Goal: Information Seeking & Learning: Find specific fact

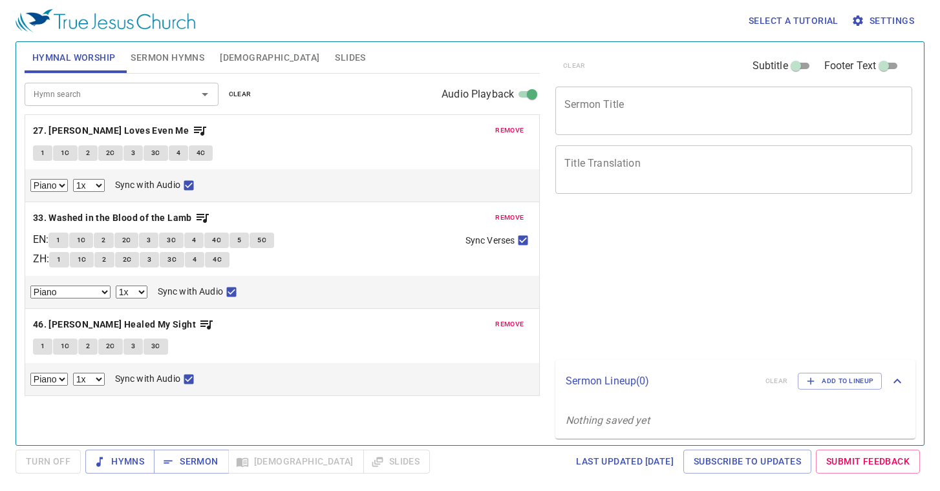
select select "1"
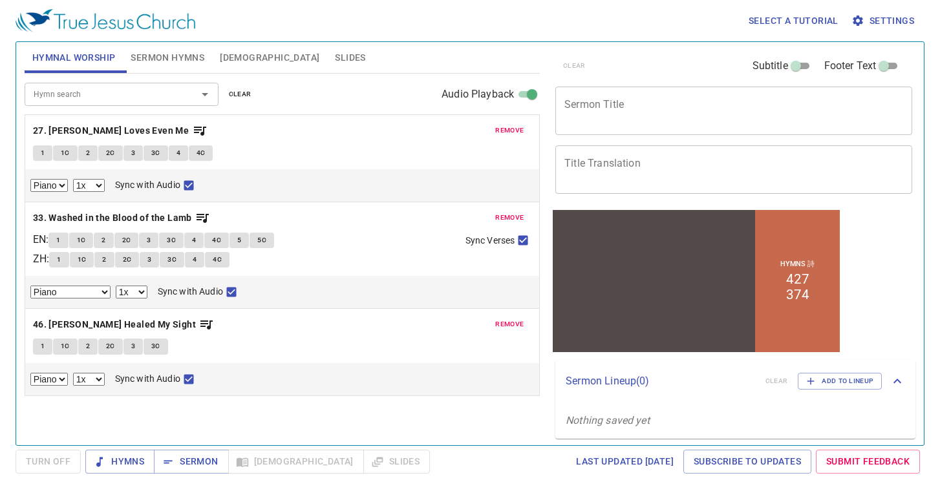
click at [508, 126] on span "remove" at bounding box center [509, 131] width 28 height 12
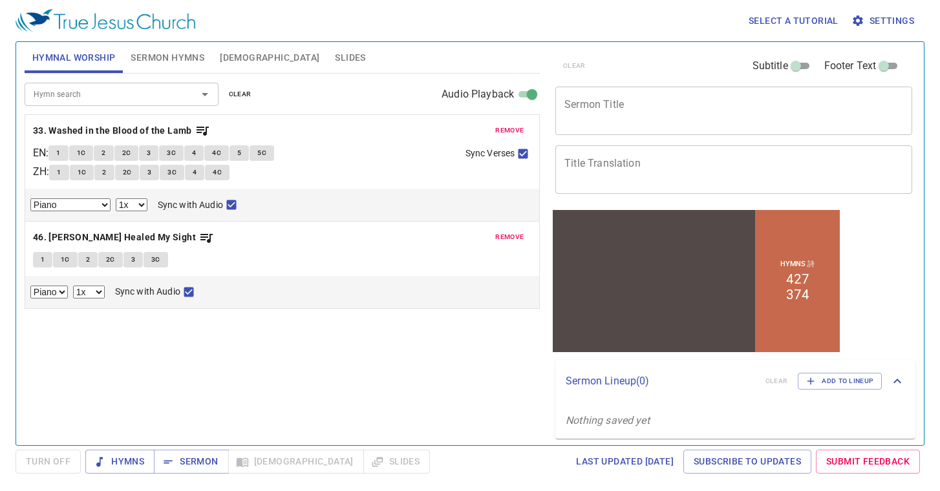
click at [508, 126] on span "remove" at bounding box center [509, 131] width 28 height 12
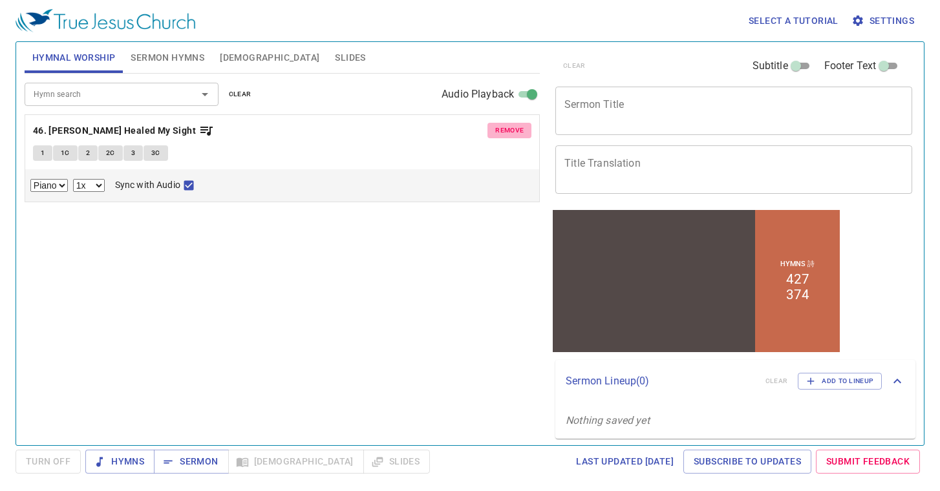
click at [508, 126] on span "remove" at bounding box center [509, 131] width 28 height 12
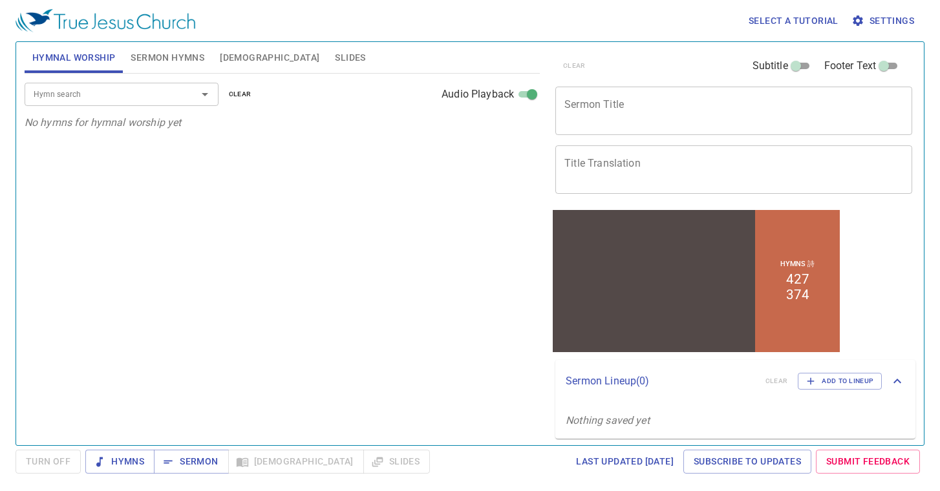
click at [110, 107] on div "Hymn search Hymn search clear Audio Playback" at bounding box center [282, 94] width 515 height 41
click at [105, 102] on input "Hymn search" at bounding box center [102, 94] width 148 height 15
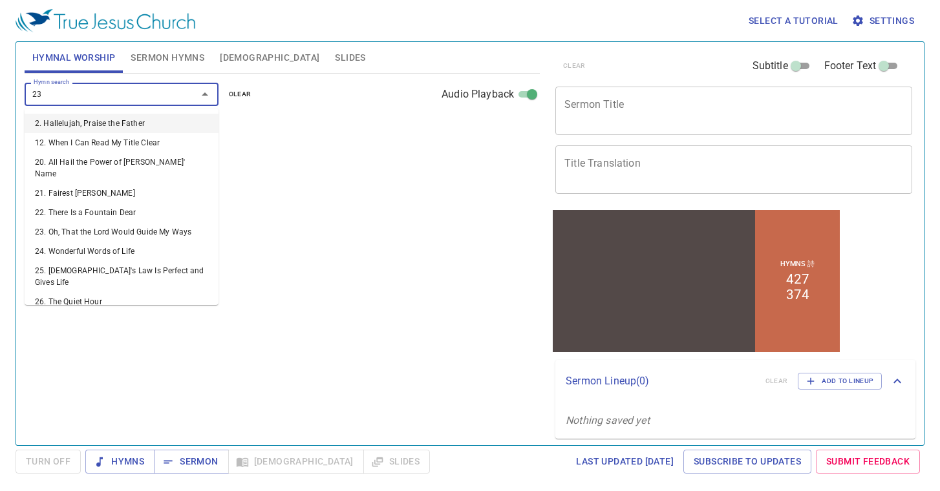
type input "232"
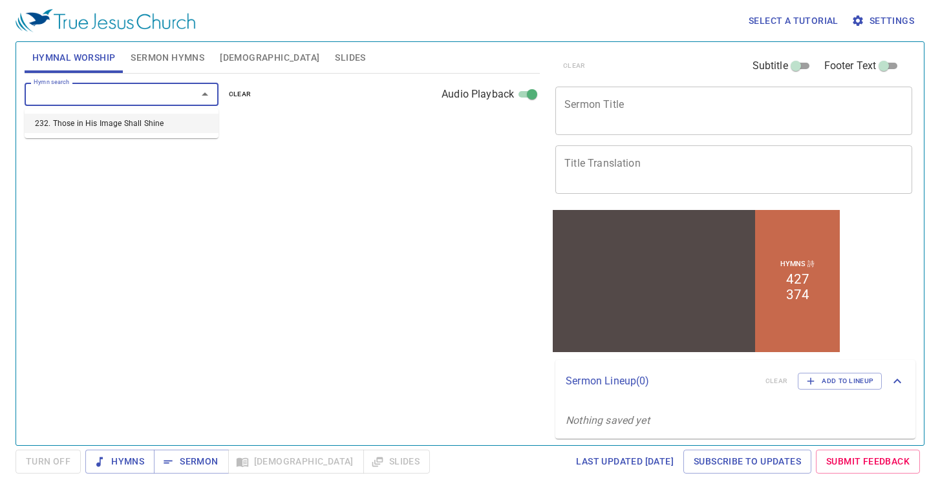
select select "1"
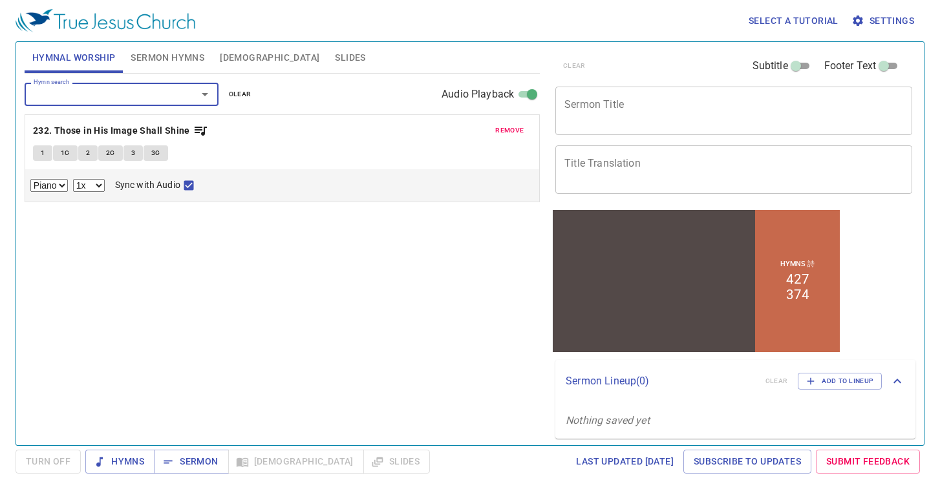
click at [38, 156] on button "1" at bounding box center [42, 153] width 19 height 16
checkbox input "false"
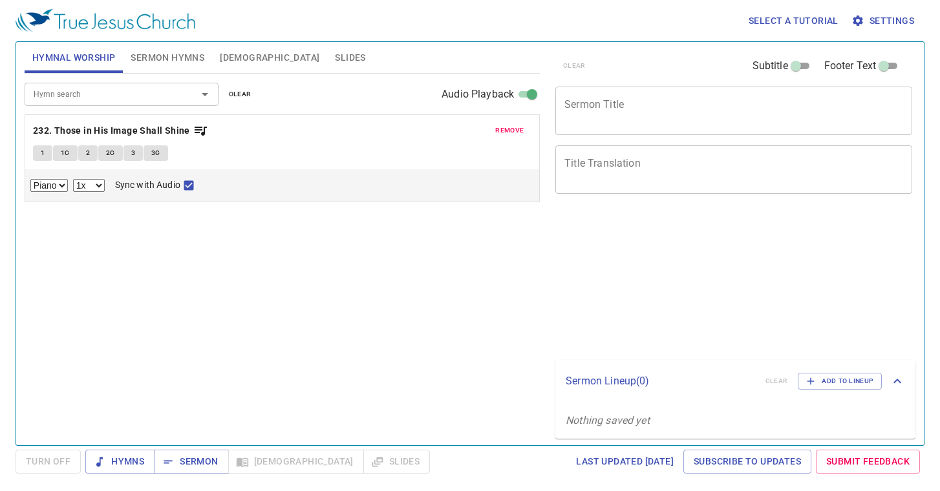
select select "1"
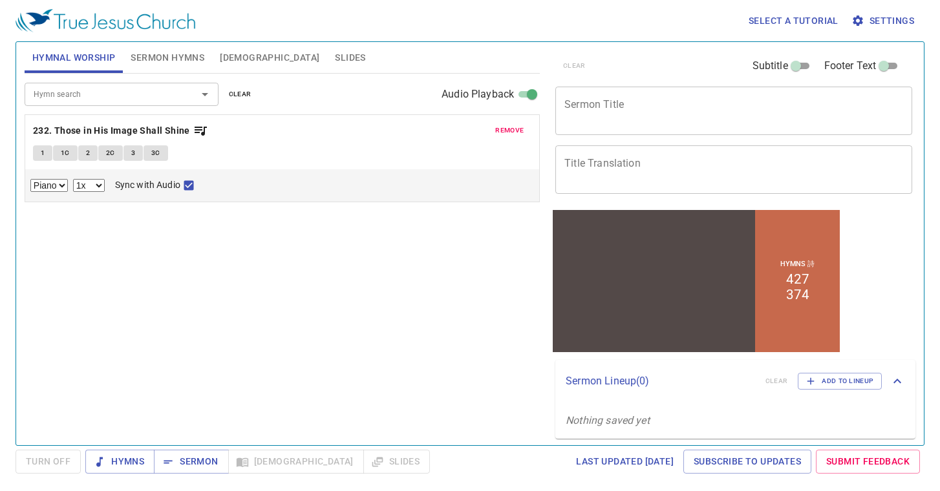
click at [38, 158] on button "1" at bounding box center [42, 153] width 19 height 16
checkbox input "false"
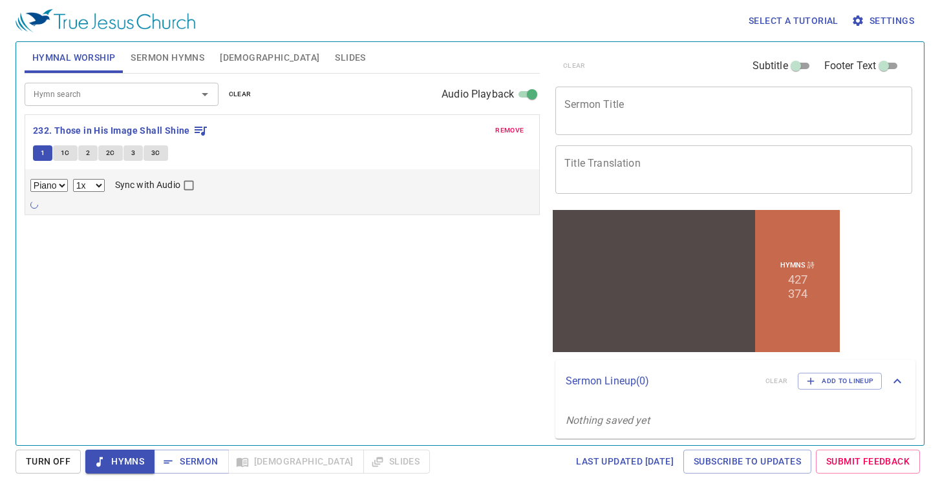
click at [39, 204] on div at bounding box center [282, 205] width 504 height 13
click at [41, 152] on span "1" at bounding box center [43, 153] width 4 height 12
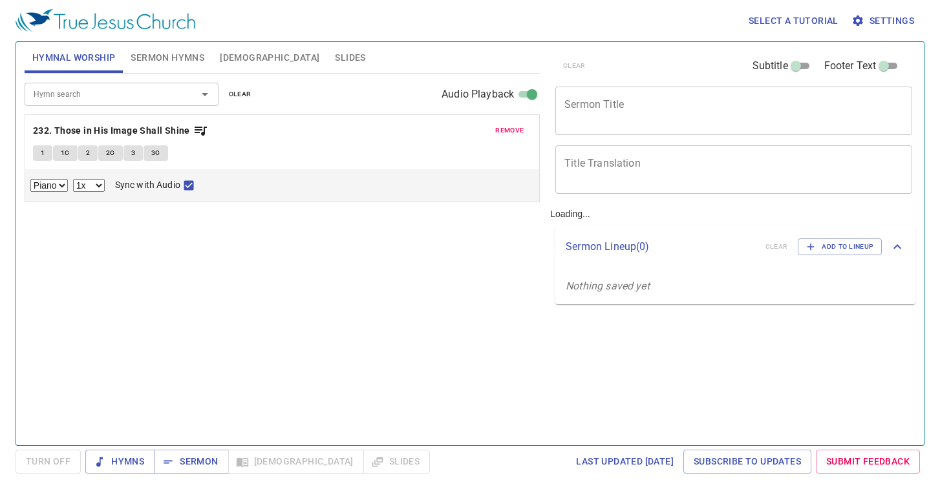
select select "1"
click at [42, 152] on span "1" at bounding box center [43, 153] width 4 height 12
checkbox input "false"
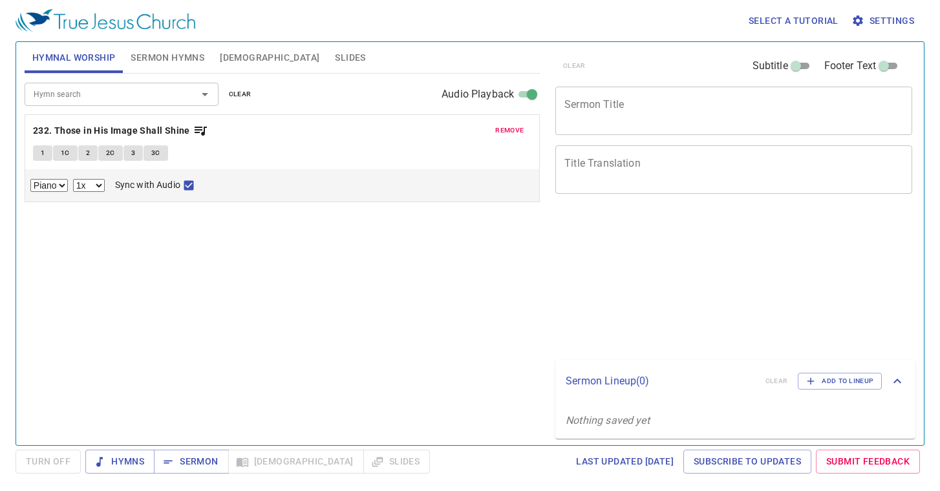
select select "1"
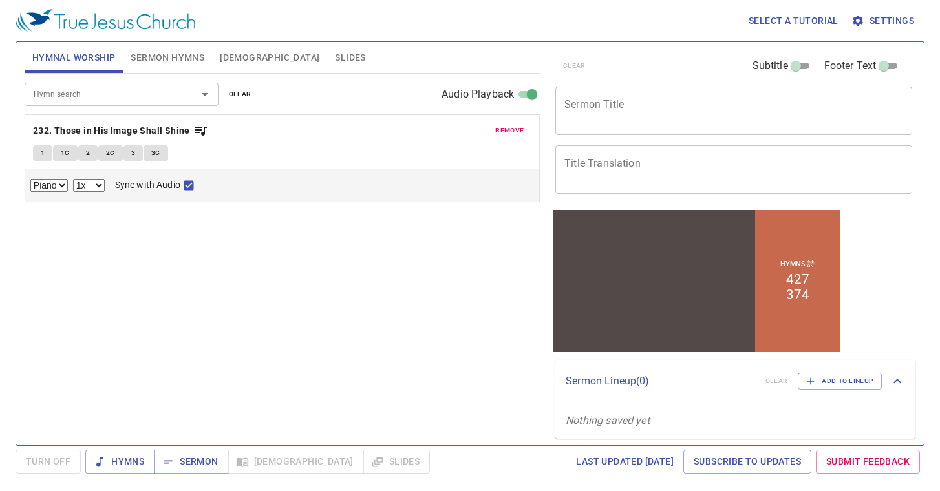
click at [39, 145] on button "1" at bounding box center [42, 153] width 19 height 16
checkbox input "false"
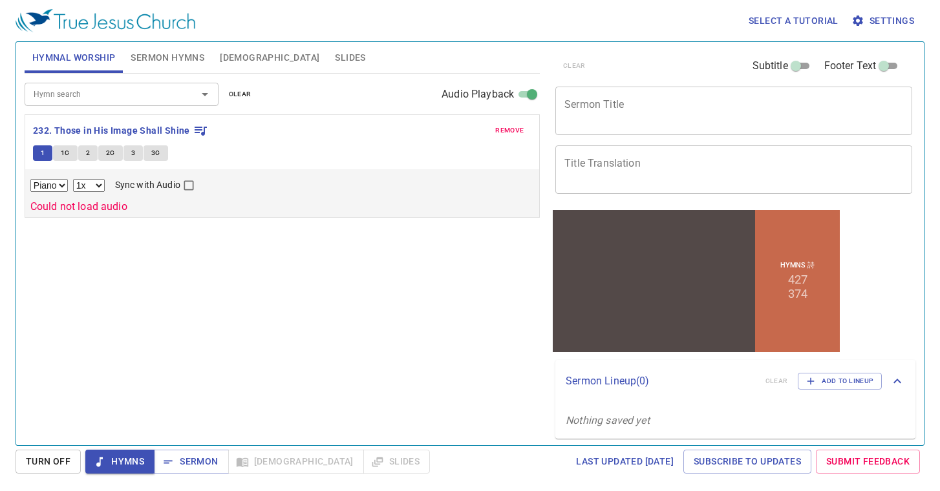
click at [38, 204] on p "Could not load audio" at bounding box center [282, 207] width 504 height 16
click at [76, 206] on p "Could not load audio" at bounding box center [282, 207] width 504 height 16
click at [42, 155] on span "1" at bounding box center [43, 153] width 4 height 12
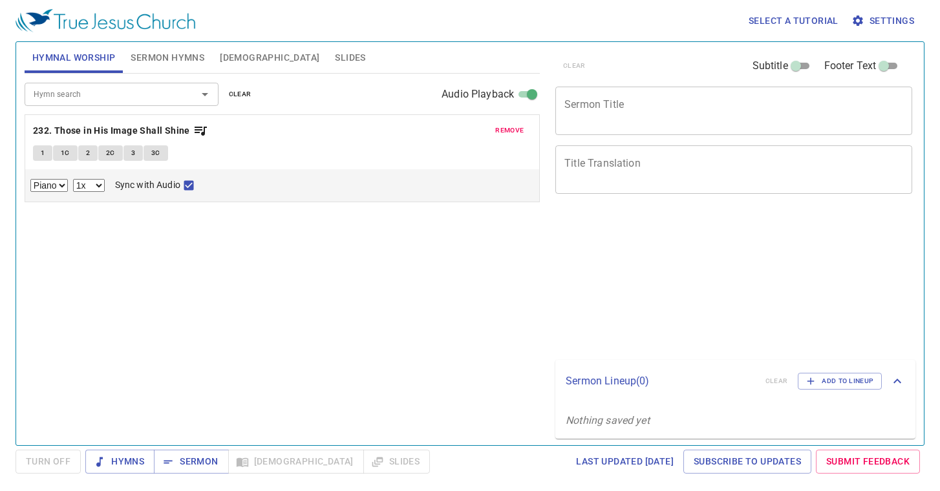
select select "1"
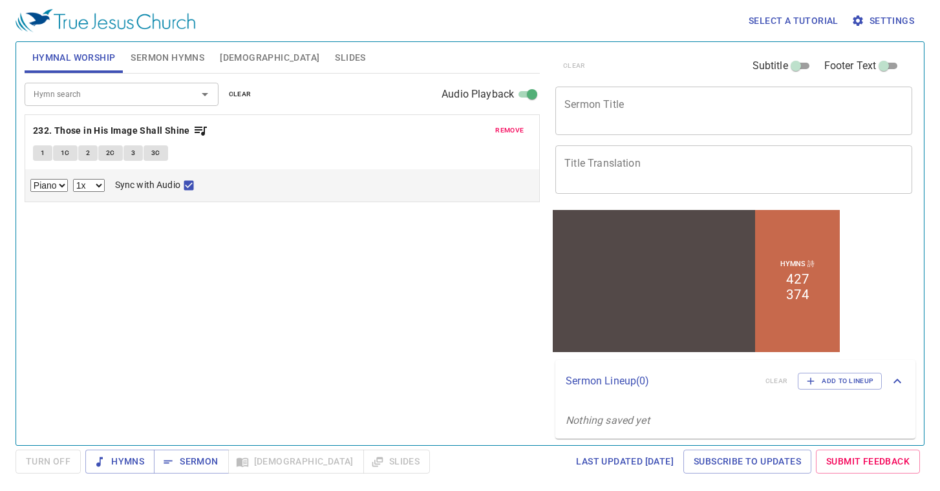
click at [44, 160] on button "1" at bounding box center [42, 153] width 19 height 16
checkbox input "false"
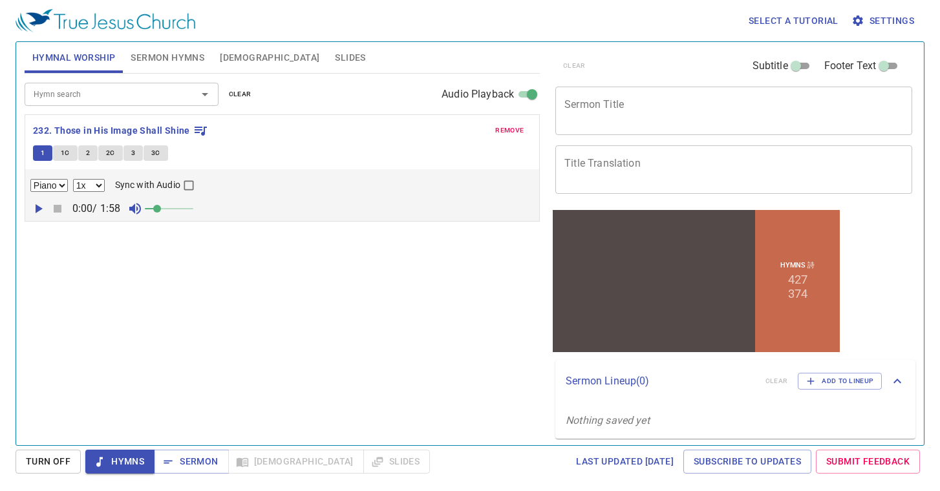
click at [40, 209] on icon "button" at bounding box center [39, 208] width 7 height 9
click at [46, 207] on button "button" at bounding box center [37, 208] width 19 height 19
click at [171, 207] on span at bounding box center [170, 209] width 8 height 8
click at [107, 184] on div "Piano 0.6x 0.7x 0.8x 0.9x 1x 1.1x 1.2x 1.3x 1.4x 1.5x 1.7x 2x Sync with Audio" at bounding box center [282, 185] width 504 height 17
click at [96, 185] on select "0.6x 0.7x 0.8x 0.9x 1x 1.1x 1.2x 1.3x 1.4x 1.5x 1.7x 2x" at bounding box center [89, 185] width 32 height 13
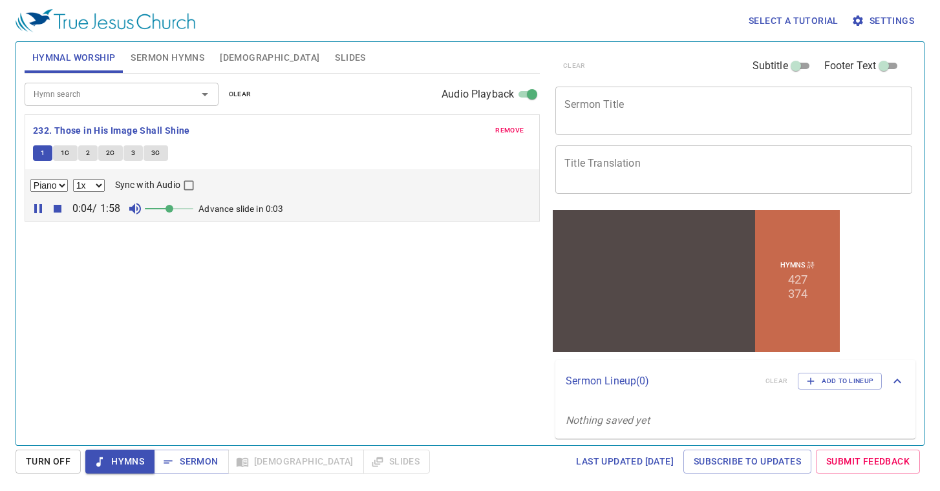
select select "0.9"
click at [73, 179] on select "0.6x 0.7x 0.8x 0.9x 1x 1.1x 1.2x 1.3x 1.4x 1.5x 1.7x 2x" at bounding box center [89, 185] width 32 height 13
click at [176, 209] on span at bounding box center [174, 209] width 8 height 8
click at [84, 90] on input "Hymn search" at bounding box center [102, 94] width 148 height 15
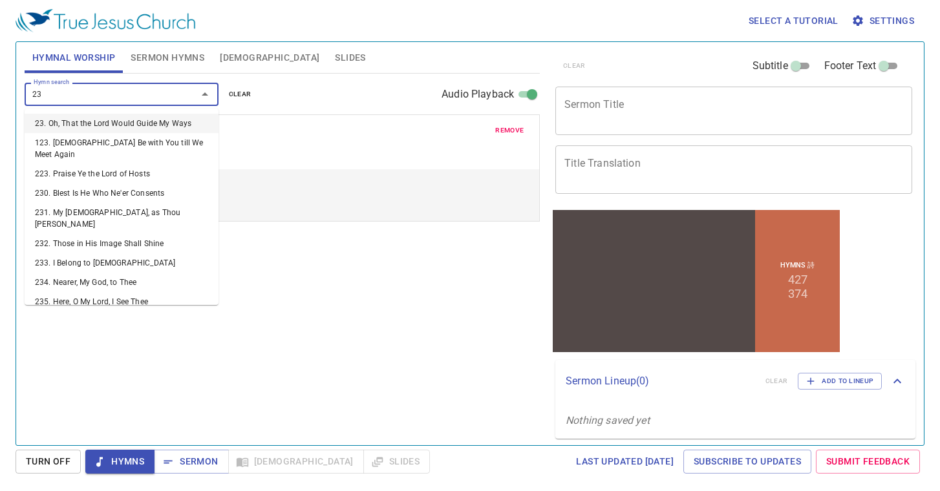
type input "233"
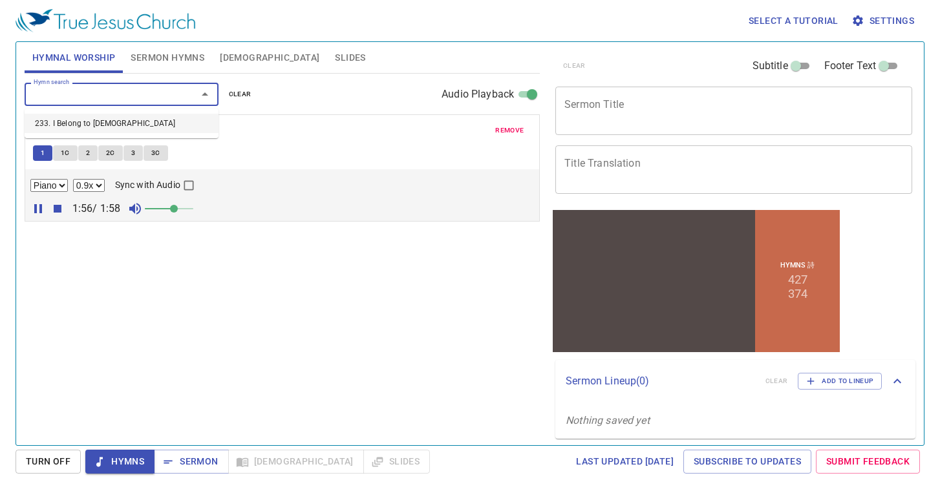
select select "1"
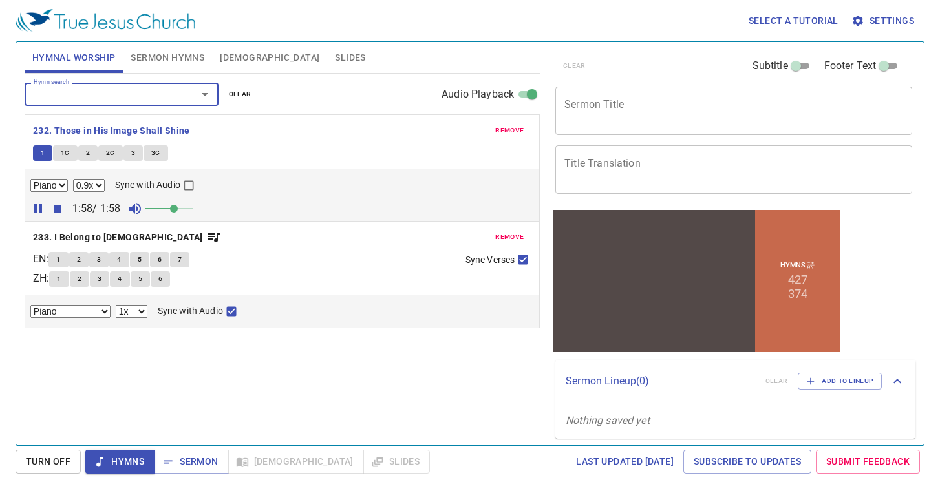
click at [58, 274] on button "1" at bounding box center [58, 280] width 19 height 16
checkbox input "false"
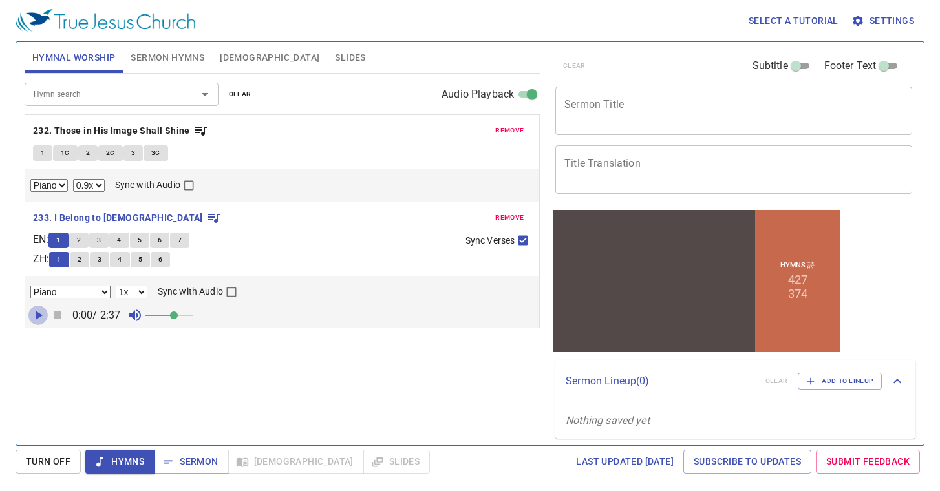
click at [36, 308] on icon "button" at bounding box center [38, 316] width 16 height 16
click at [94, 103] on div "Hymn search" at bounding box center [122, 94] width 194 height 23
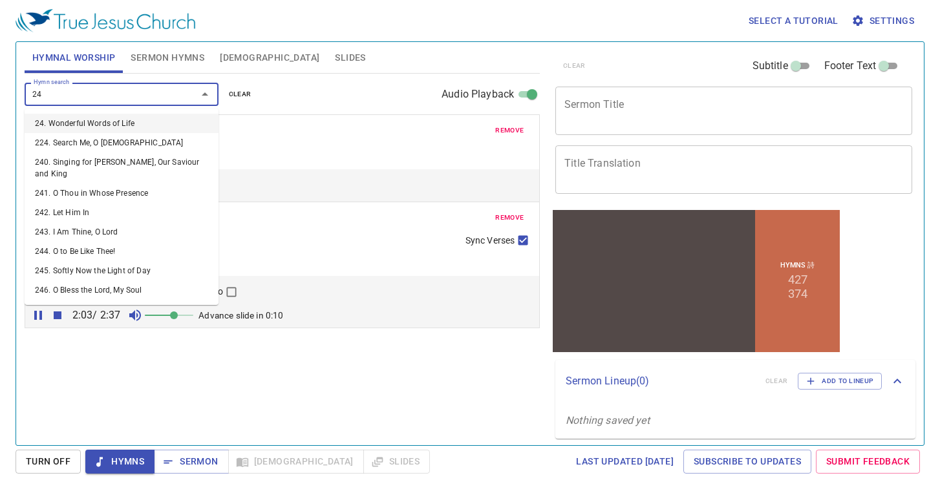
type input "241"
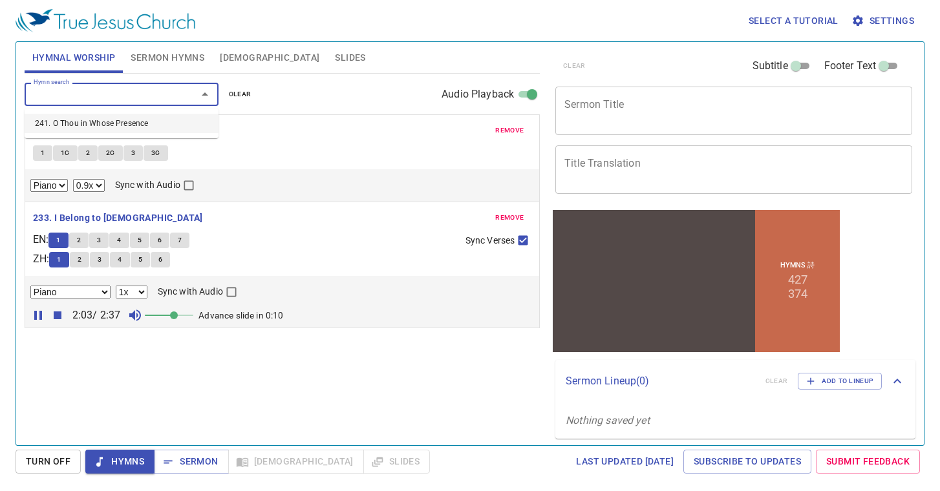
select select "1"
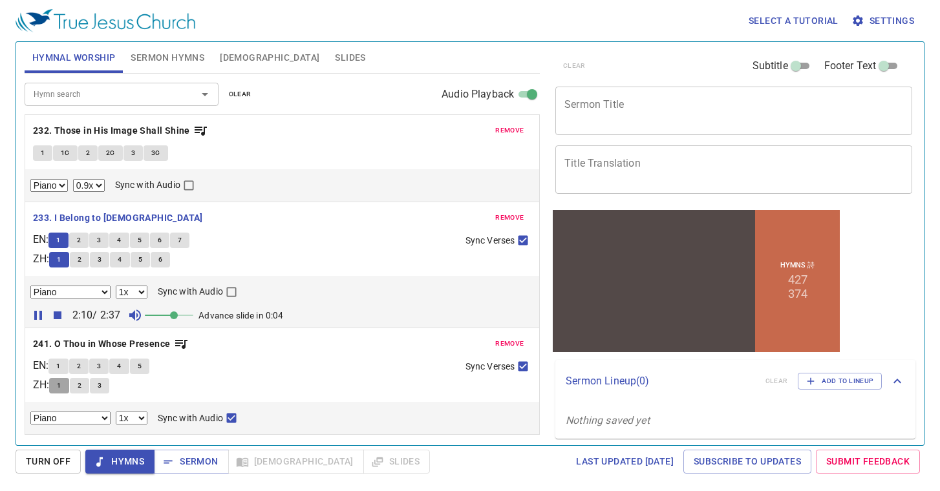
click at [61, 383] on span "1" at bounding box center [59, 386] width 4 height 12
checkbox input "false"
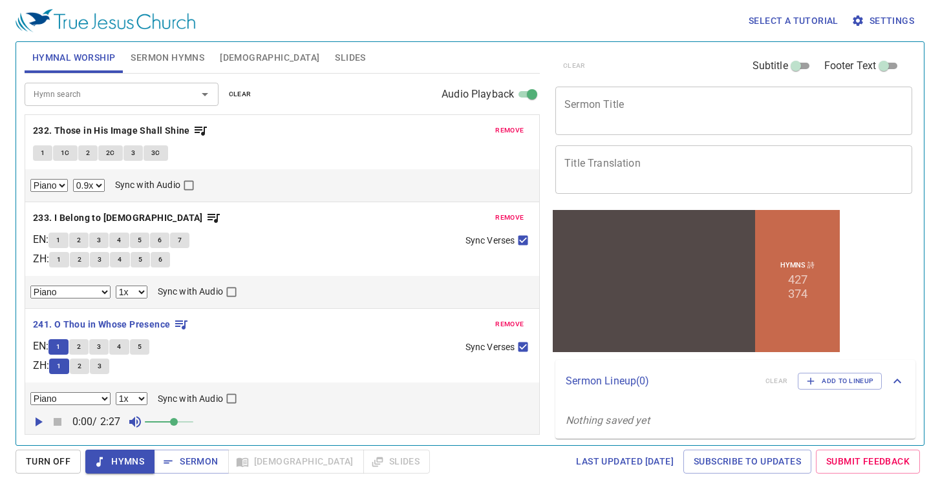
click at [64, 383] on div "remove 241. O Thou in Whose Presence EN : 1 2 3 4 5 ZH : 1 2 3 Sync Verses Pian…" at bounding box center [282, 371] width 514 height 125
click at [42, 424] on icon "button" at bounding box center [38, 422] width 16 height 16
click at [122, 401] on select "0.6x 0.7x 0.8x 0.9x 1x 1.1x 1.2x 1.3x 1.4x 1.5x 1.7x 2x" at bounding box center [132, 398] width 32 height 13
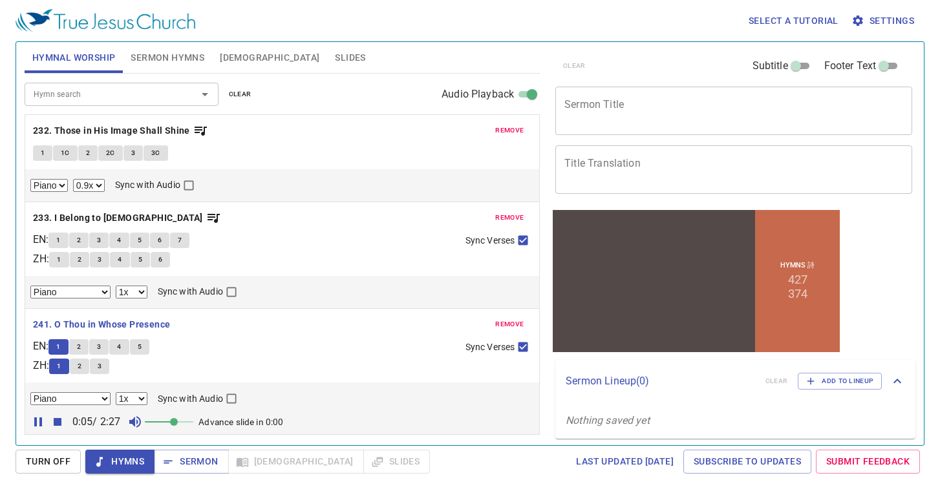
select select "0.9"
click at [116, 394] on select "0.6x 0.7x 0.8x 0.9x 1x 1.1x 1.2x 1.3x 1.4x 1.5x 1.7x 2x" at bounding box center [132, 398] width 32 height 13
click at [186, 386] on div "Piano Piano (3 verses) 0.6x 0.7x 0.8x 0.9x 1x 1.1x 1.2x 1.3x 1.4x 1.5x 1.7x 2x …" at bounding box center [282, 409] width 514 height 52
click at [153, 57] on span "Sermon Hymns" at bounding box center [168, 58] width 74 height 16
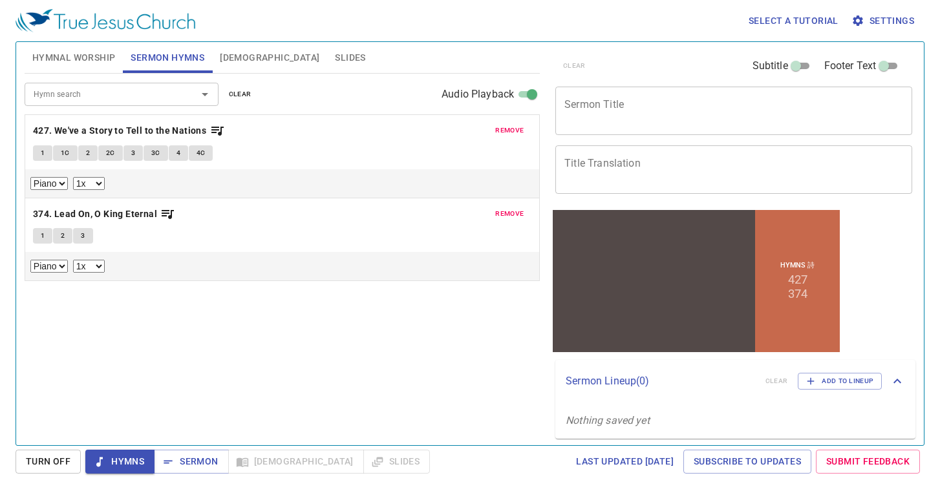
click at [498, 134] on span "remove" at bounding box center [509, 131] width 28 height 12
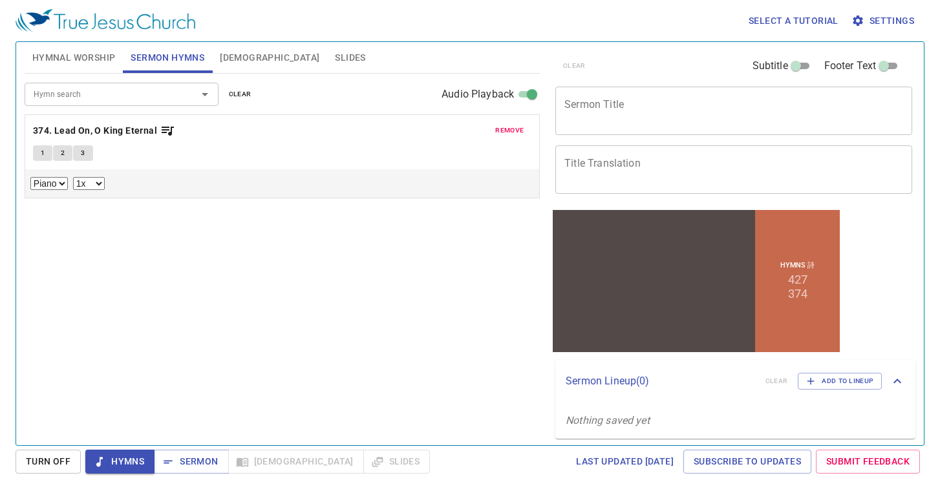
click at [498, 134] on span "remove" at bounding box center [509, 131] width 28 height 12
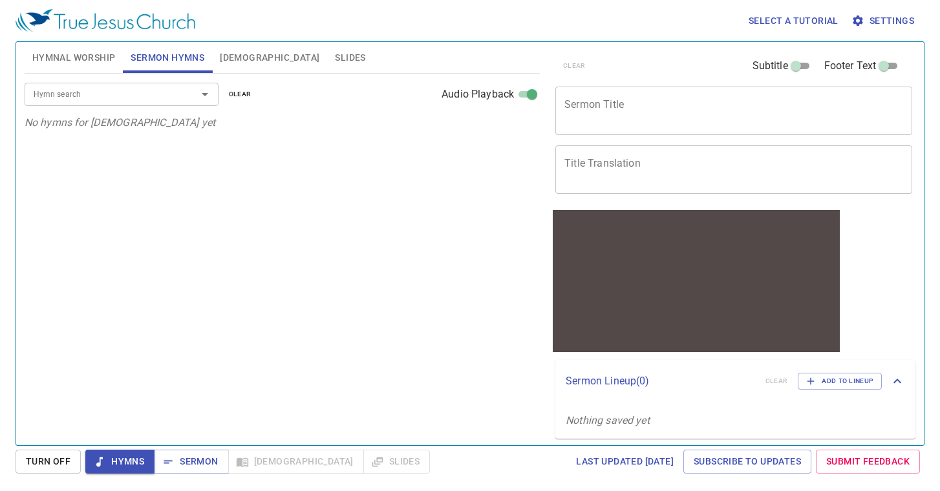
click at [111, 92] on input "Hymn search" at bounding box center [102, 94] width 148 height 15
type input "143"
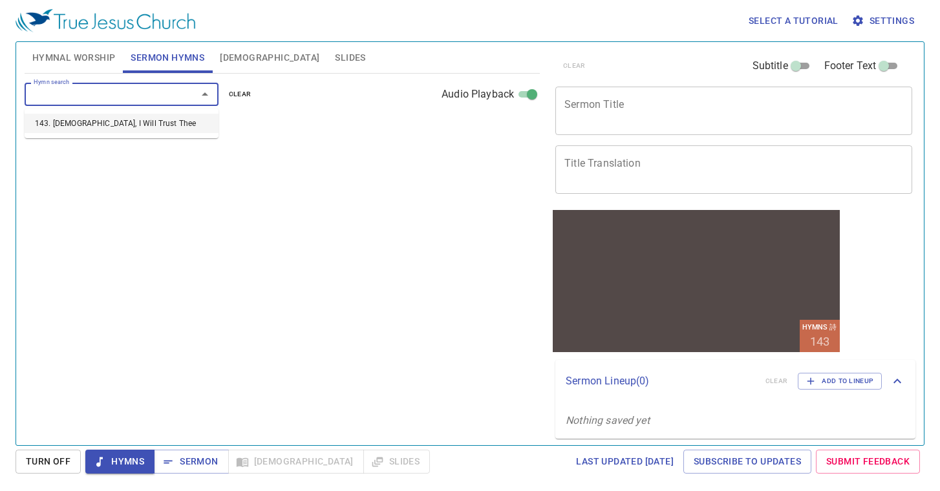
select select "1"
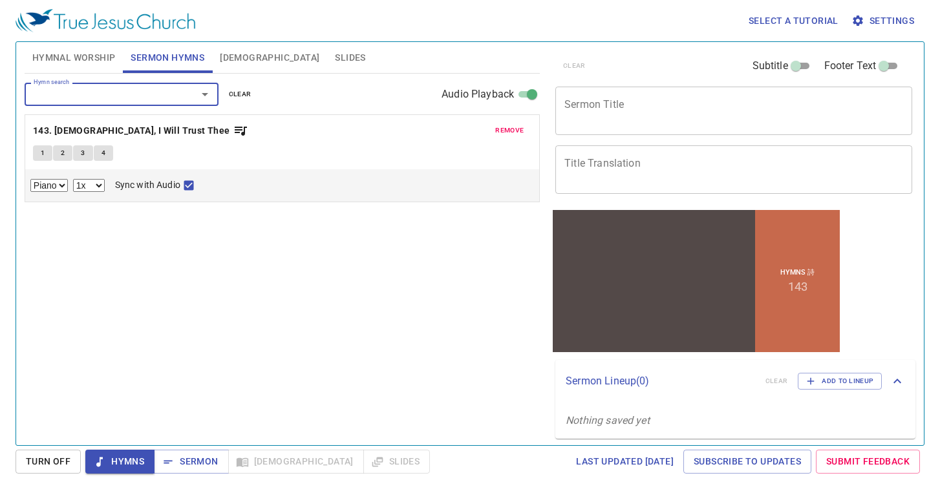
type input "1"
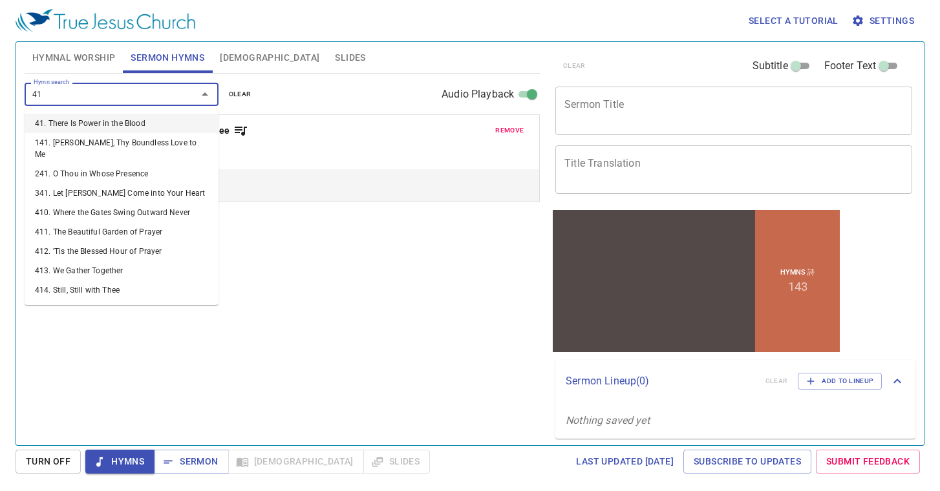
type input "419"
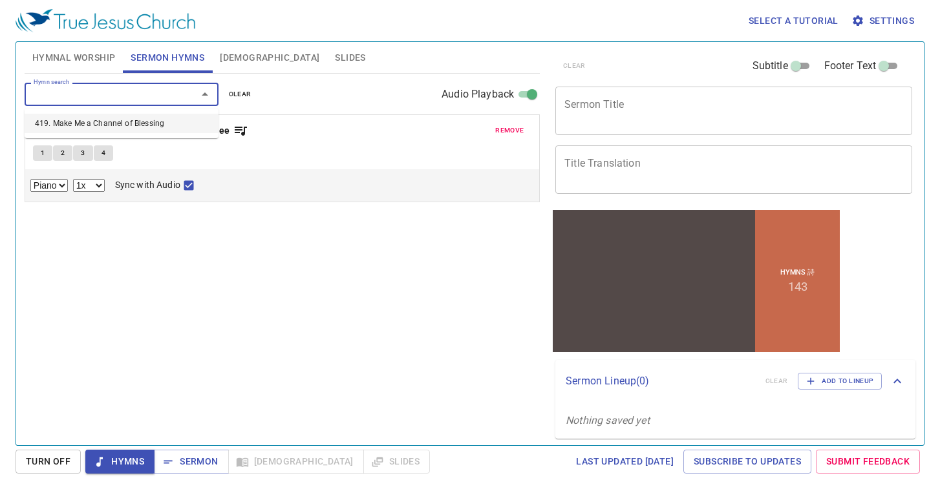
select select "1"
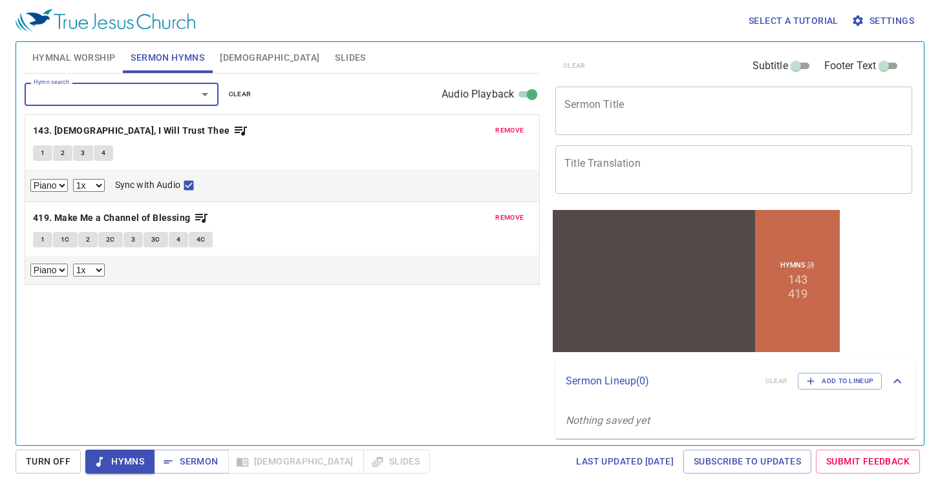
click at [345, 353] on div "Hymn search Hymn search clear Audio Playback remove 143. Jesus, I Will Trust Th…" at bounding box center [282, 254] width 515 height 361
click at [39, 158] on button "1" at bounding box center [42, 153] width 19 height 16
checkbox input "false"
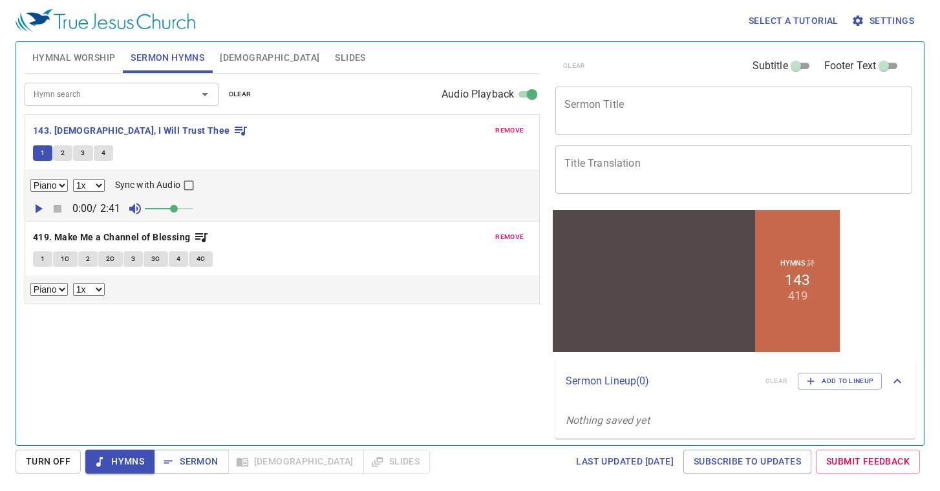
click at [38, 212] on icon "button" at bounding box center [38, 209] width 16 height 16
